Goal: Answer question/provide support

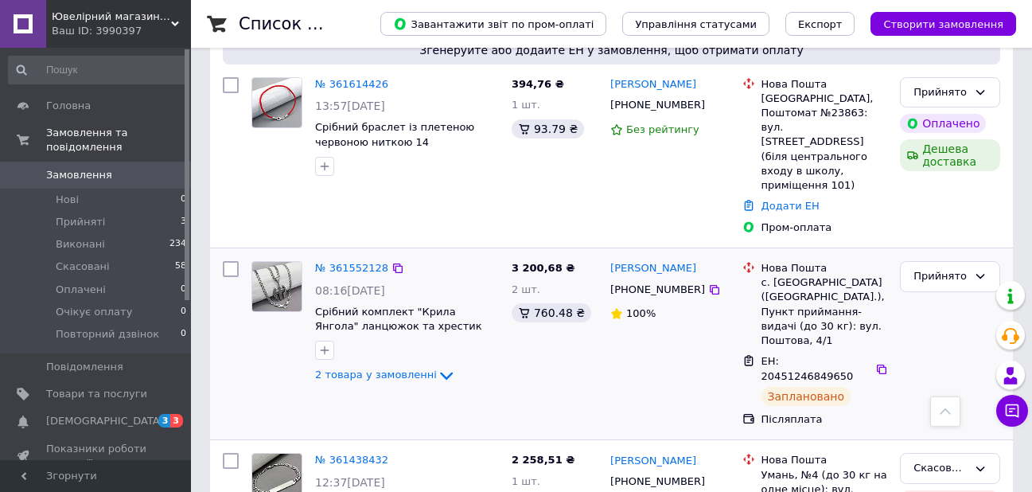
scroll to position [398, 0]
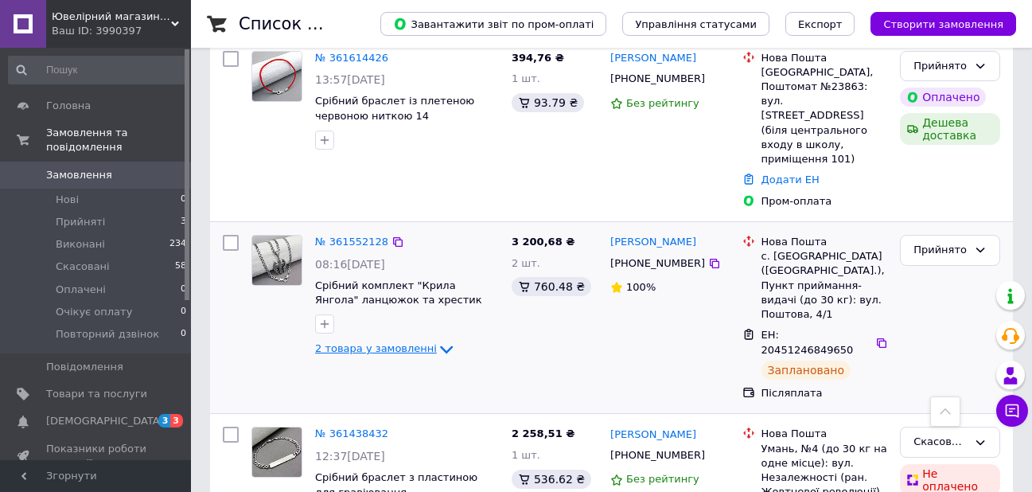
click at [440, 346] on icon at bounding box center [446, 350] width 13 height 8
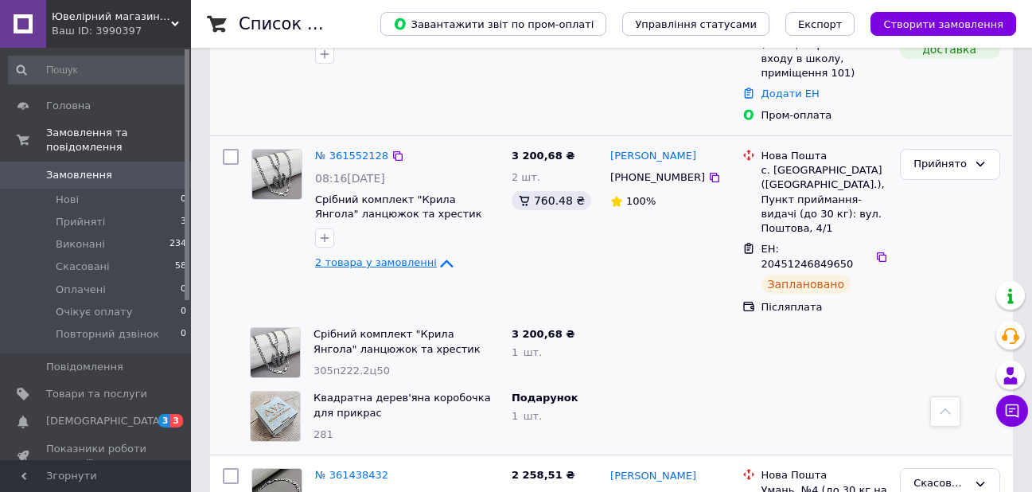
scroll to position [318, 0]
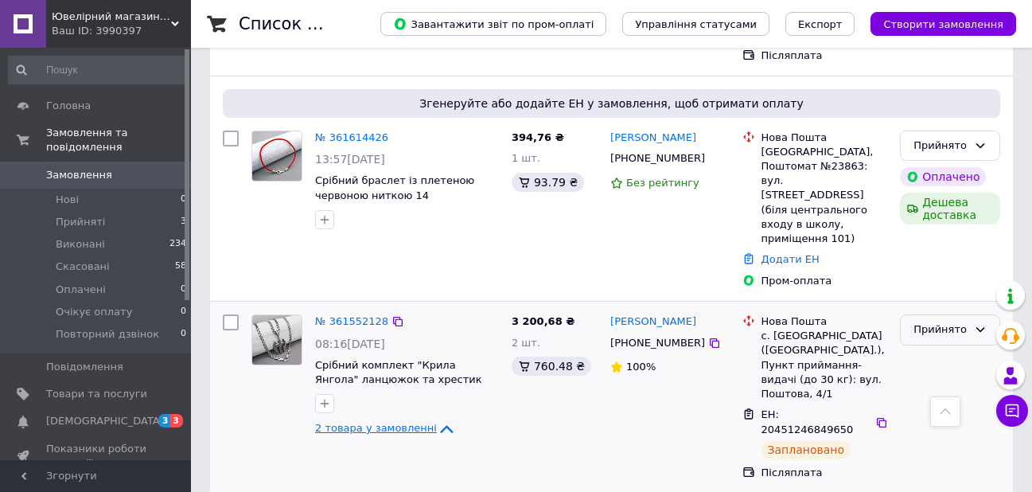
click at [957, 321] on div "Прийнято" at bounding box center [941, 329] width 54 height 17
drag, startPoint x: 950, startPoint y: 333, endPoint x: 931, endPoint y: 348, distance: 23.9
click at [949, 349] on li "Виконано" at bounding box center [950, 363] width 99 height 29
click at [1020, 415] on button "Чат з покупцем" at bounding box center [1012, 411] width 32 height 32
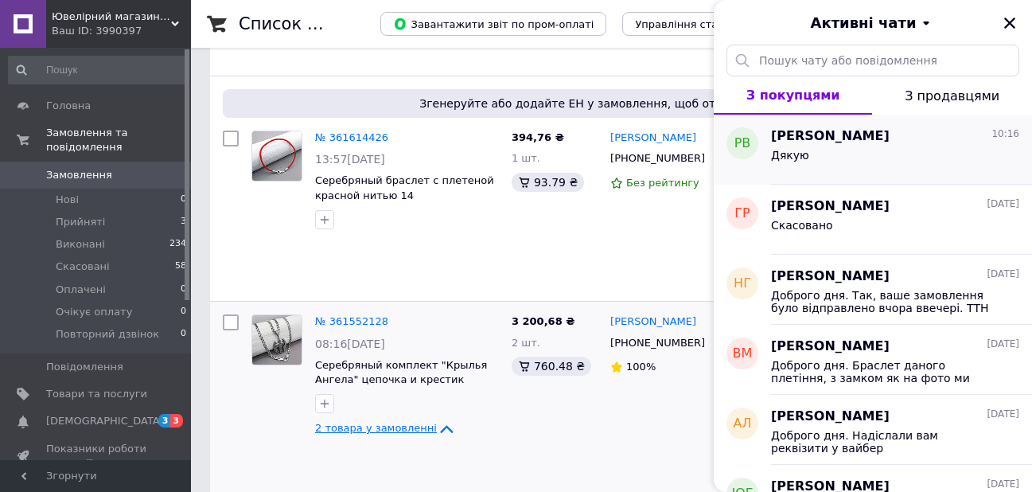
click at [833, 158] on div "Дякую" at bounding box center [895, 158] width 248 height 25
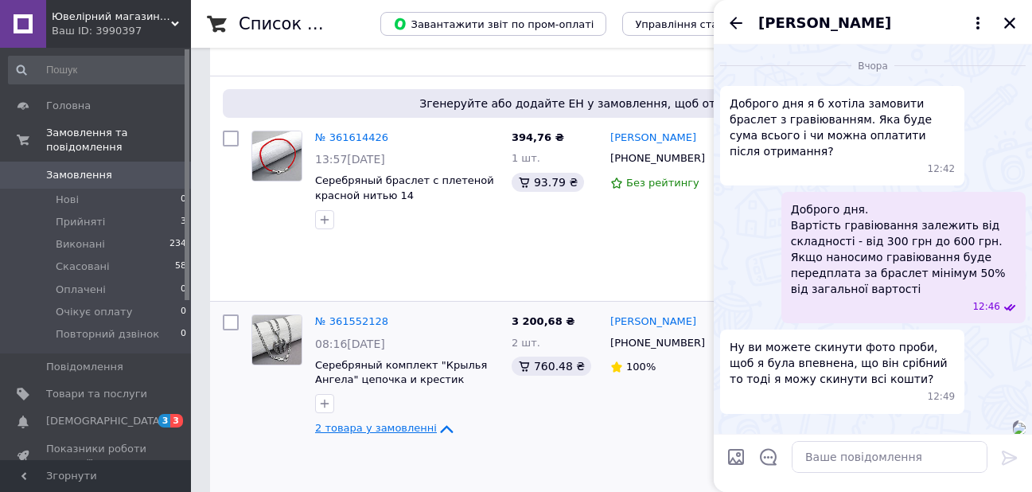
scroll to position [2943, 0]
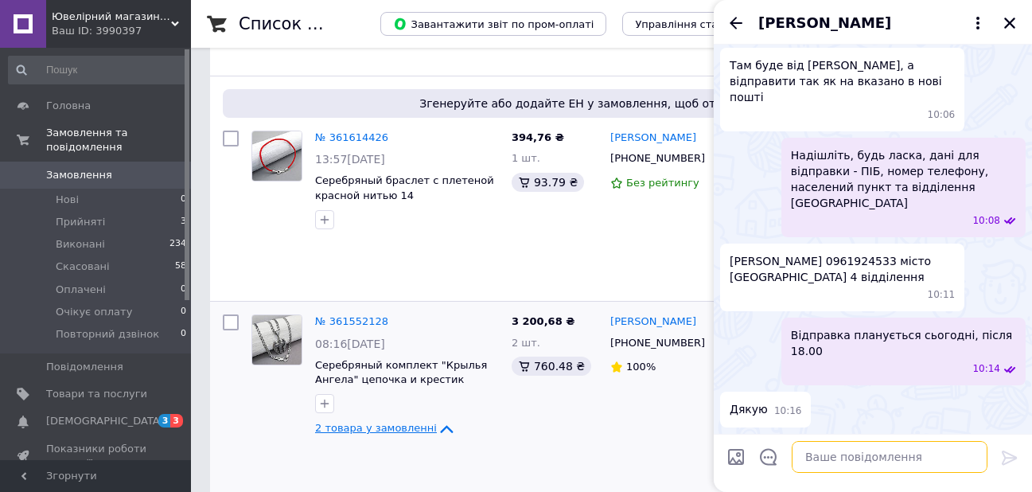
click at [834, 462] on textarea at bounding box center [890, 457] width 196 height 32
paste textarea "20451247305023"
type textarea "ТТН 20451247305023"
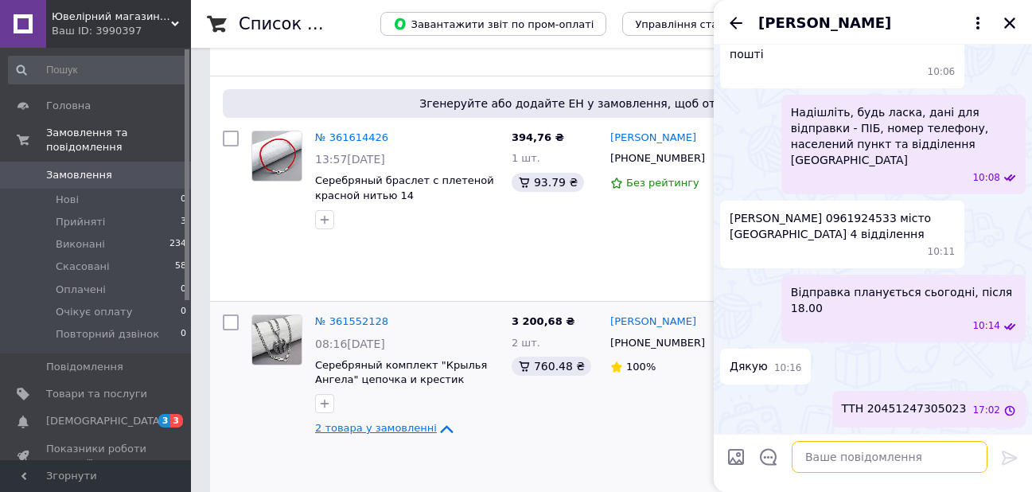
scroll to position [2986, 0]
